Goal: Information Seeking & Learning: Learn about a topic

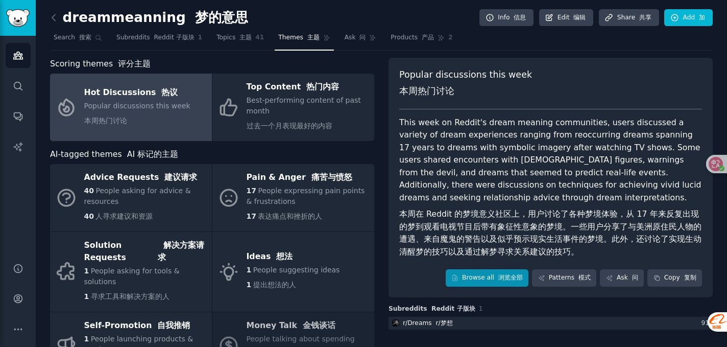
click at [504, 284] on link "Browse all 浏览全部" at bounding box center [487, 277] width 83 height 17
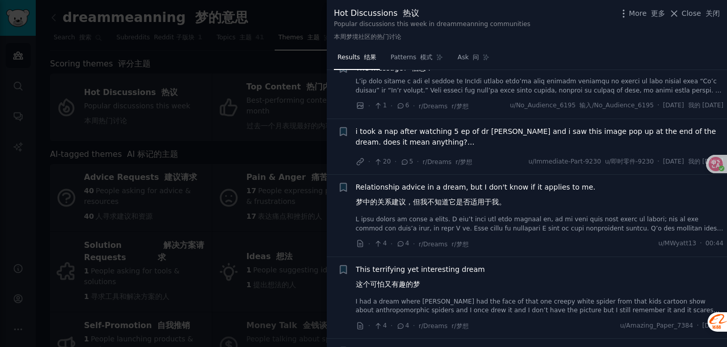
scroll to position [883, 0]
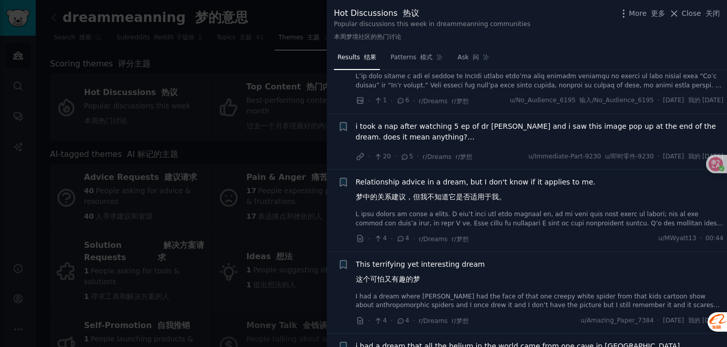
click at [297, 156] on div at bounding box center [363, 173] width 727 height 347
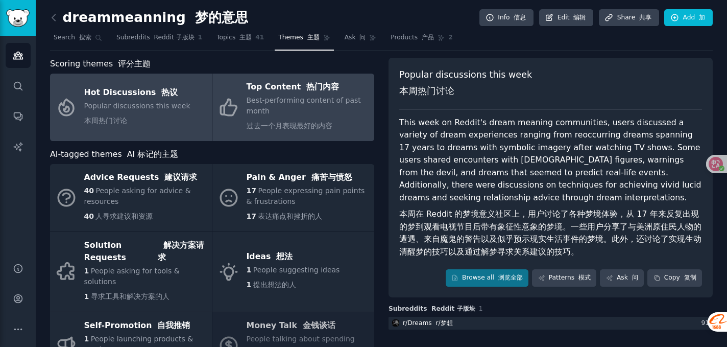
click at [306, 105] on div "Best-performing content of past month 过去一个月表现最好的内容" at bounding box center [308, 115] width 123 height 40
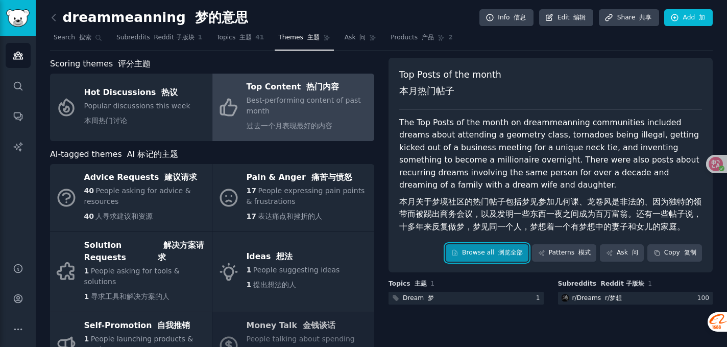
click at [499, 255] on font "浏览全部" at bounding box center [511, 252] width 25 height 7
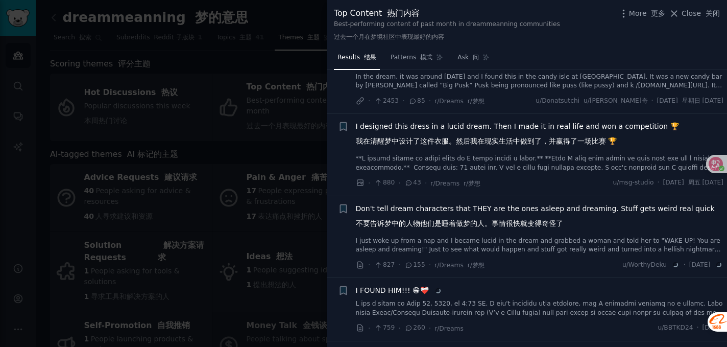
scroll to position [204, 0]
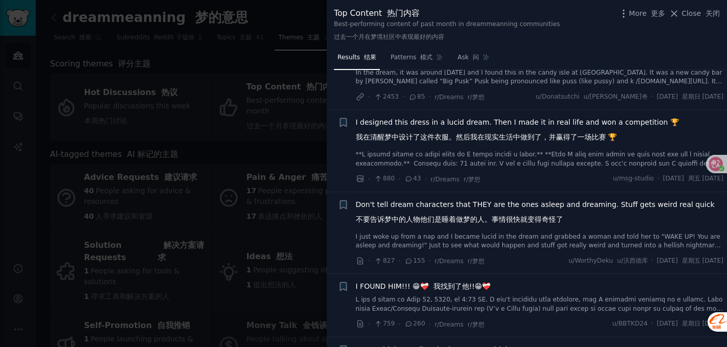
click at [286, 33] on div at bounding box center [363, 173] width 727 height 347
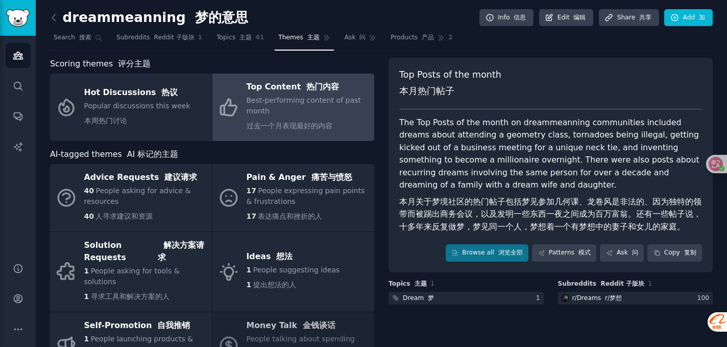
click at [510, 54] on div "dreammeanning 梦的意思 Info 信息 Edit 编辑 Share 共享 Add 加 Search 搜索 Subreddits Reddit 子…" at bounding box center [381, 224] width 663 height 420
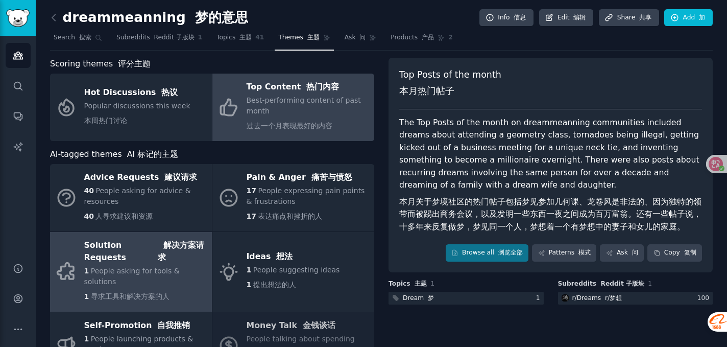
click at [148, 292] on span "寻求工具和解决方案的人" at bounding box center [130, 296] width 79 height 8
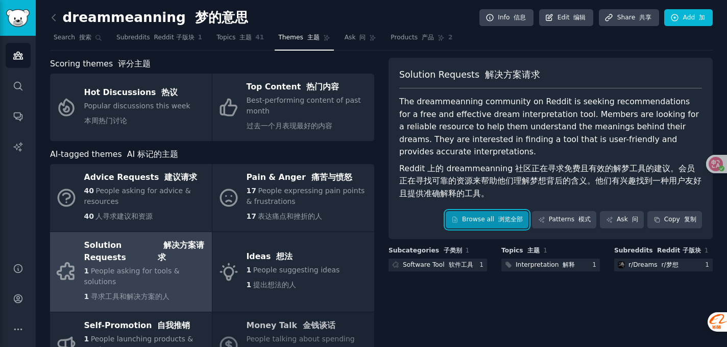
click at [462, 223] on link "Browse all 浏览全部" at bounding box center [487, 219] width 83 height 17
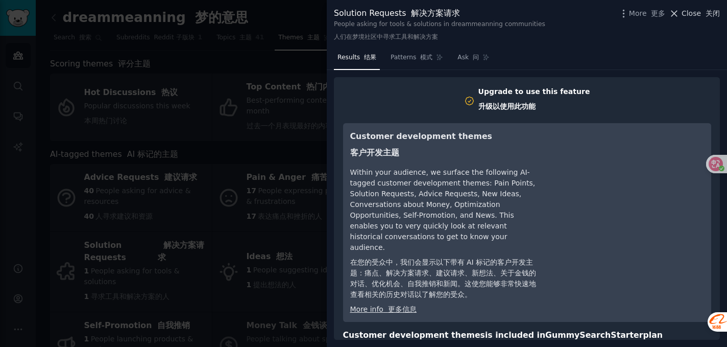
click at [710, 11] on font "关闭" at bounding box center [713, 13] width 14 height 8
